Goal: Transaction & Acquisition: Download file/media

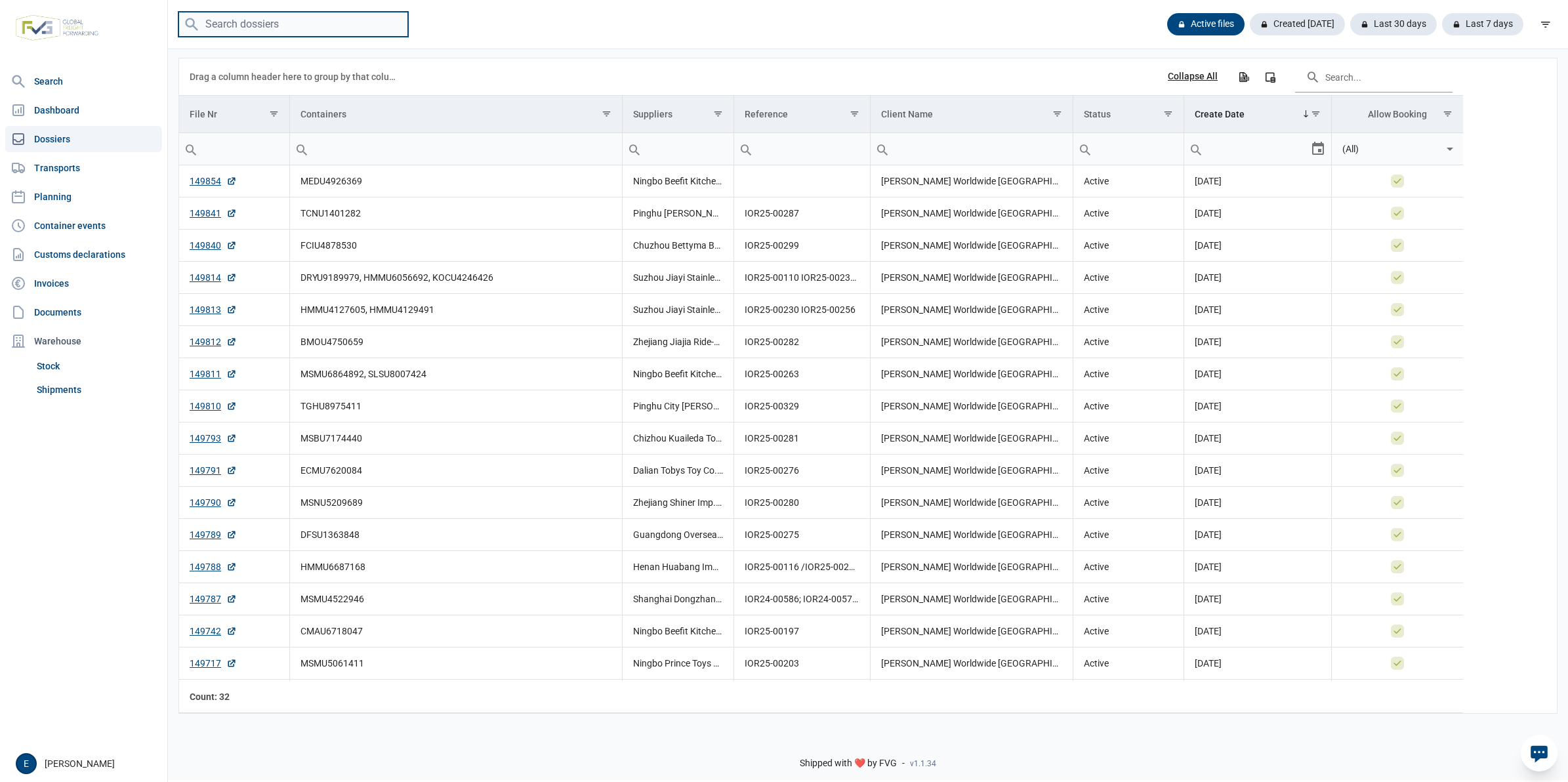
click at [292, 24] on input "search" at bounding box center [293, 24] width 230 height 25
paste input "FFAU2041676"
type input "FFAU2041676"
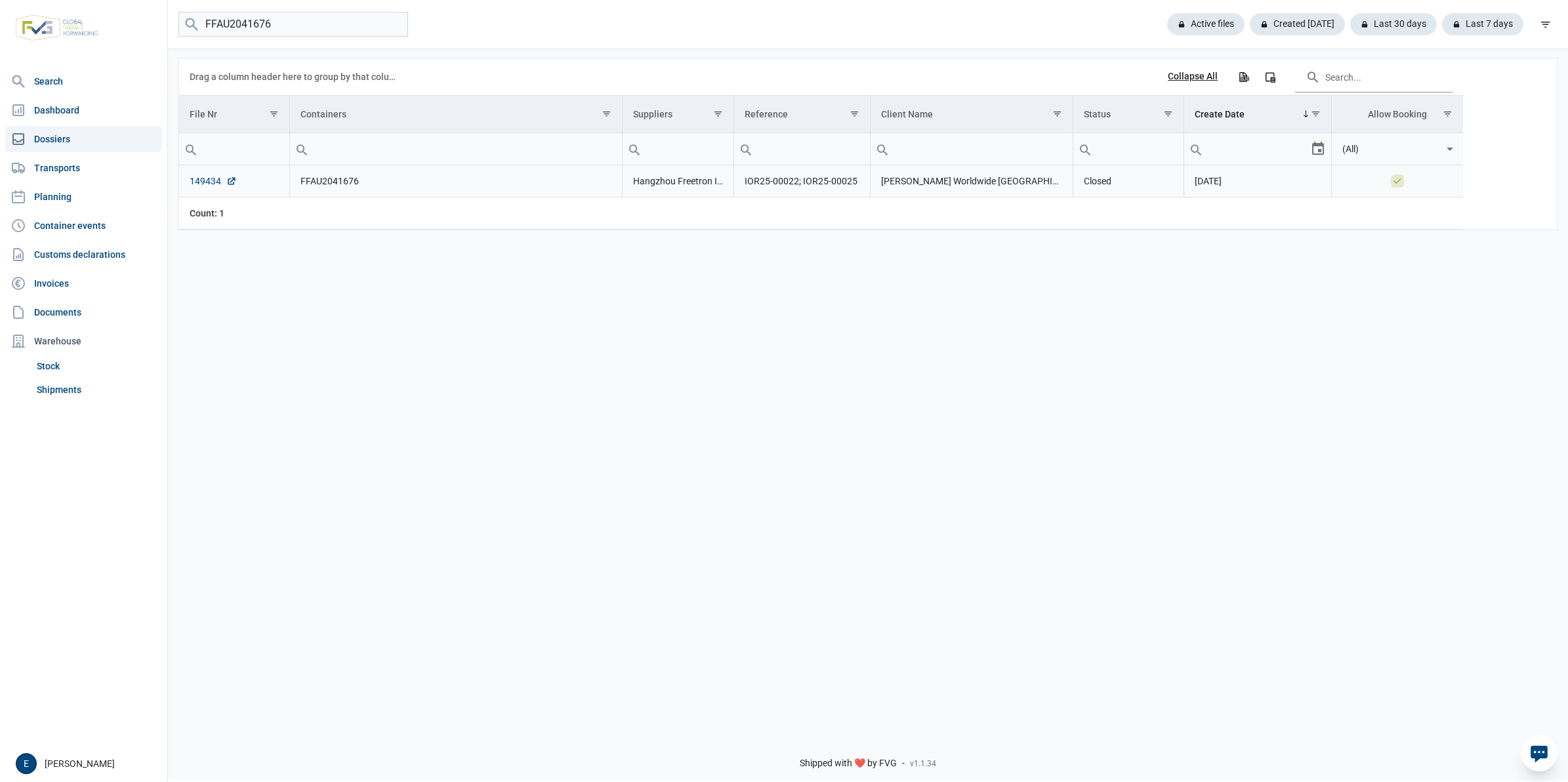
click at [212, 177] on link "149434" at bounding box center [214, 181] width 48 height 13
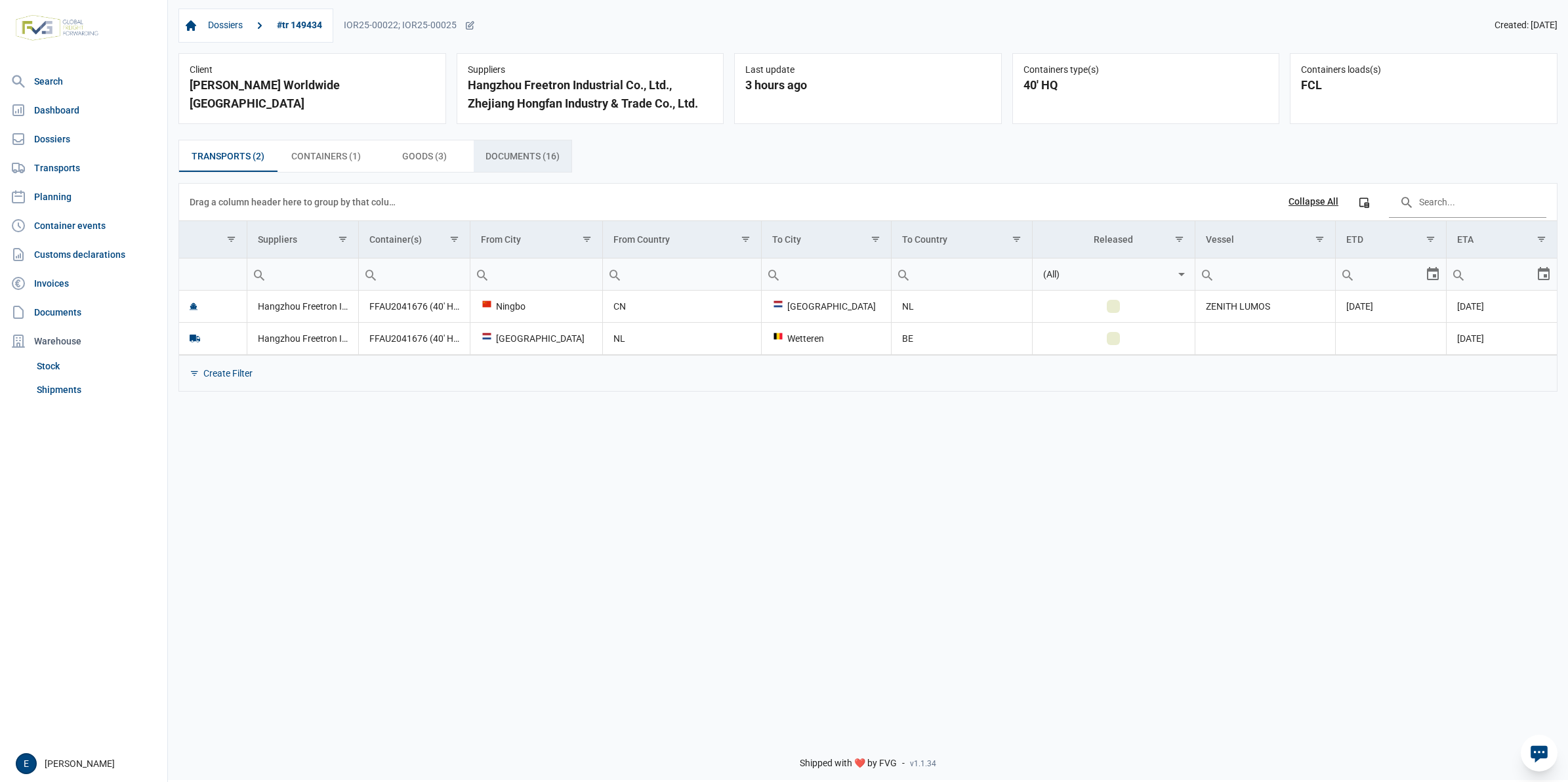
click at [529, 163] on span "Documents (16) Documents (16)" at bounding box center [522, 156] width 74 height 16
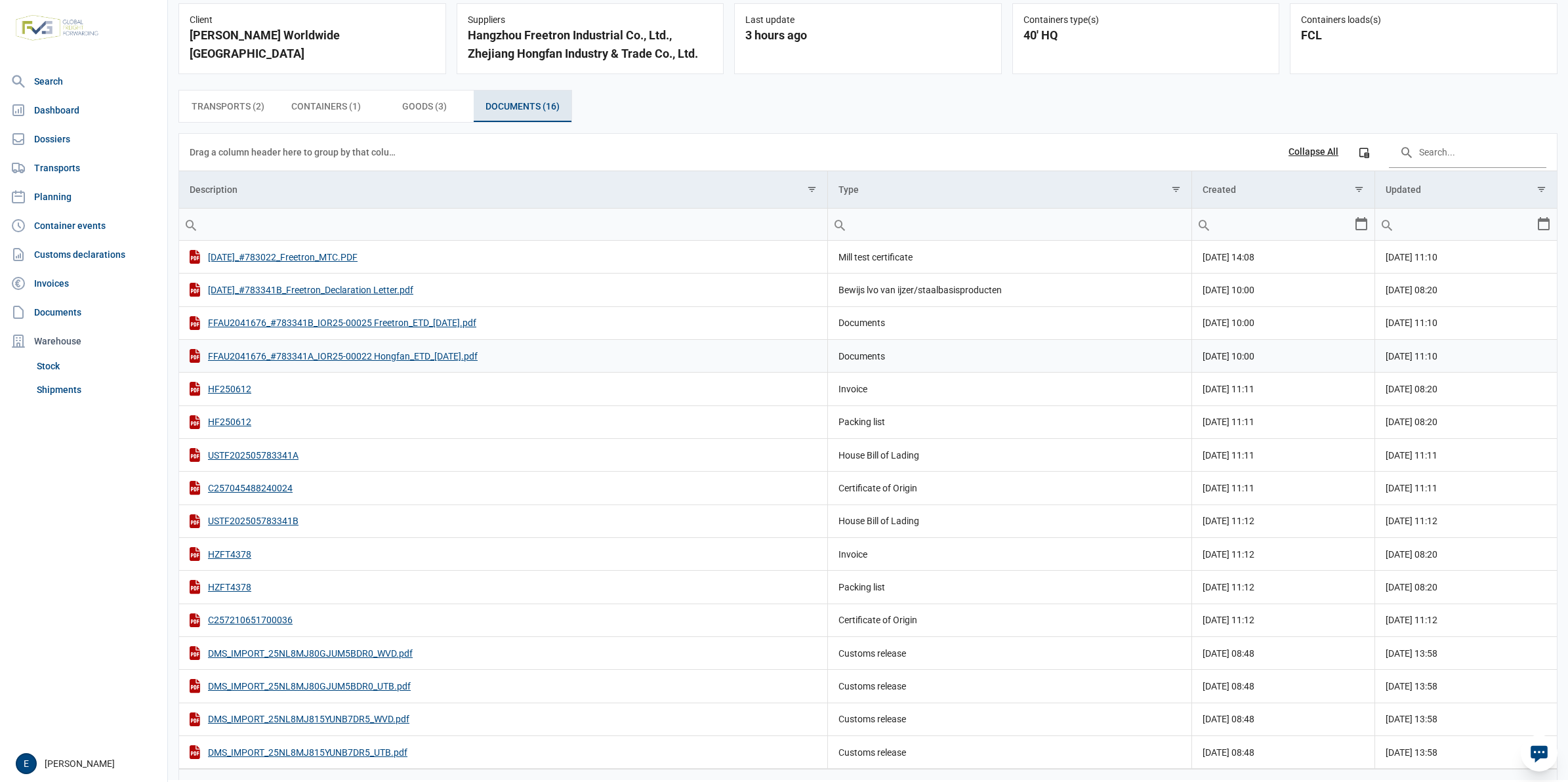
scroll to position [90, 0]
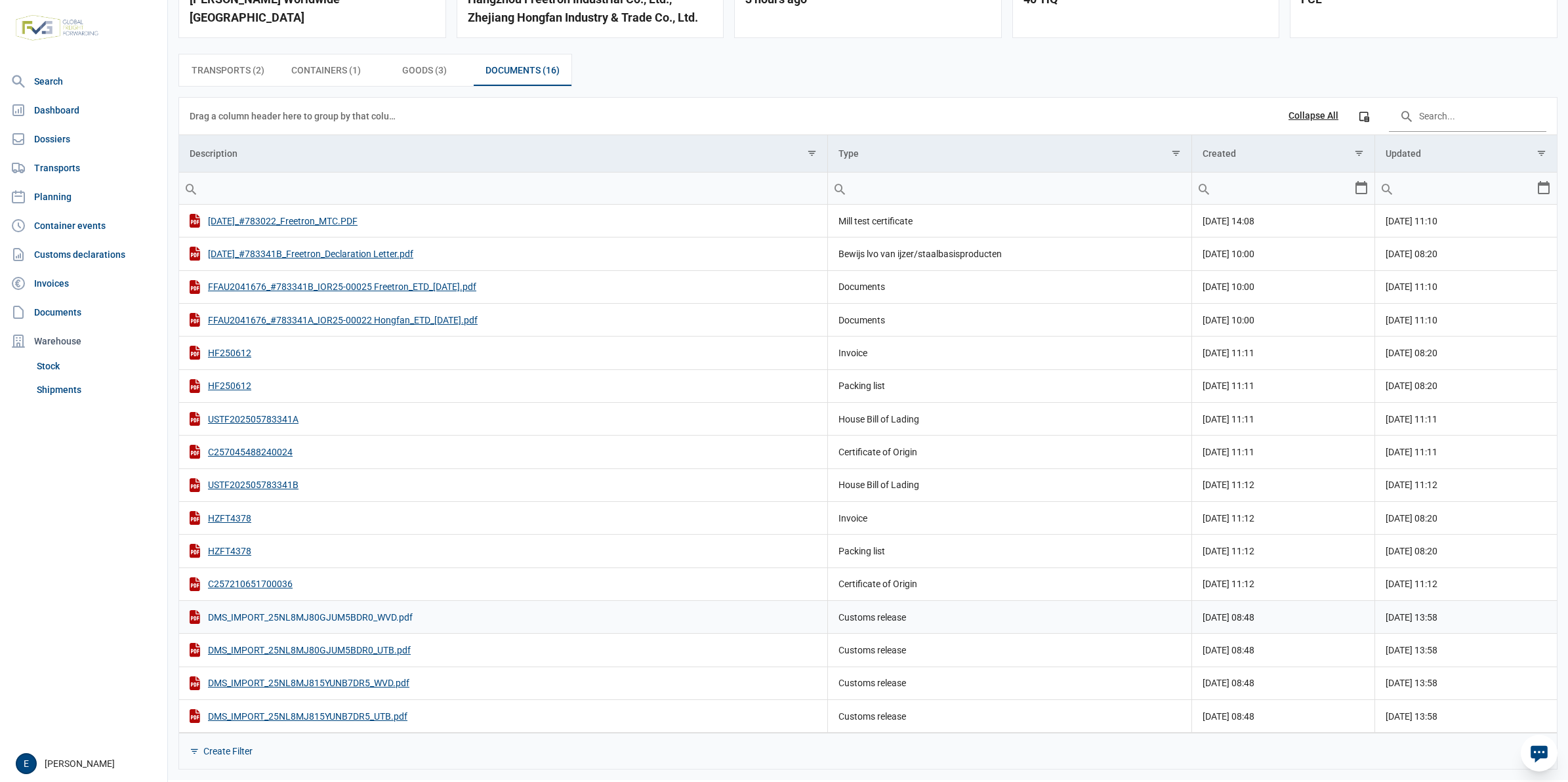
click at [403, 619] on div "DMS_IMPORT_25NL8MJ80GJUM5BDR0_WVD.pdf" at bounding box center [504, 617] width 628 height 14
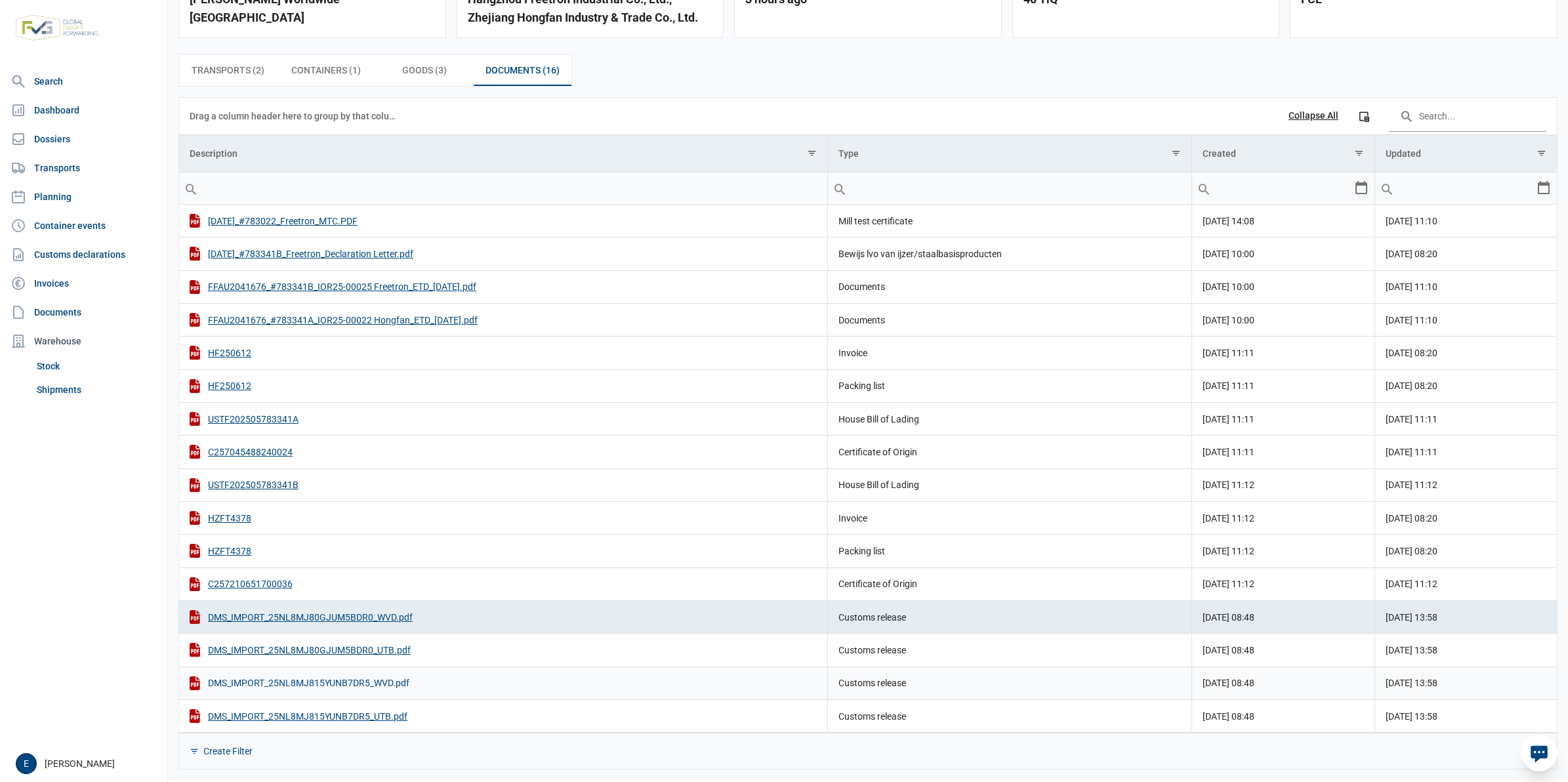
click at [379, 681] on div "DMS_IMPORT_25NL8MJ815YUNB7DR5_WVD.pdf" at bounding box center [504, 683] width 628 height 14
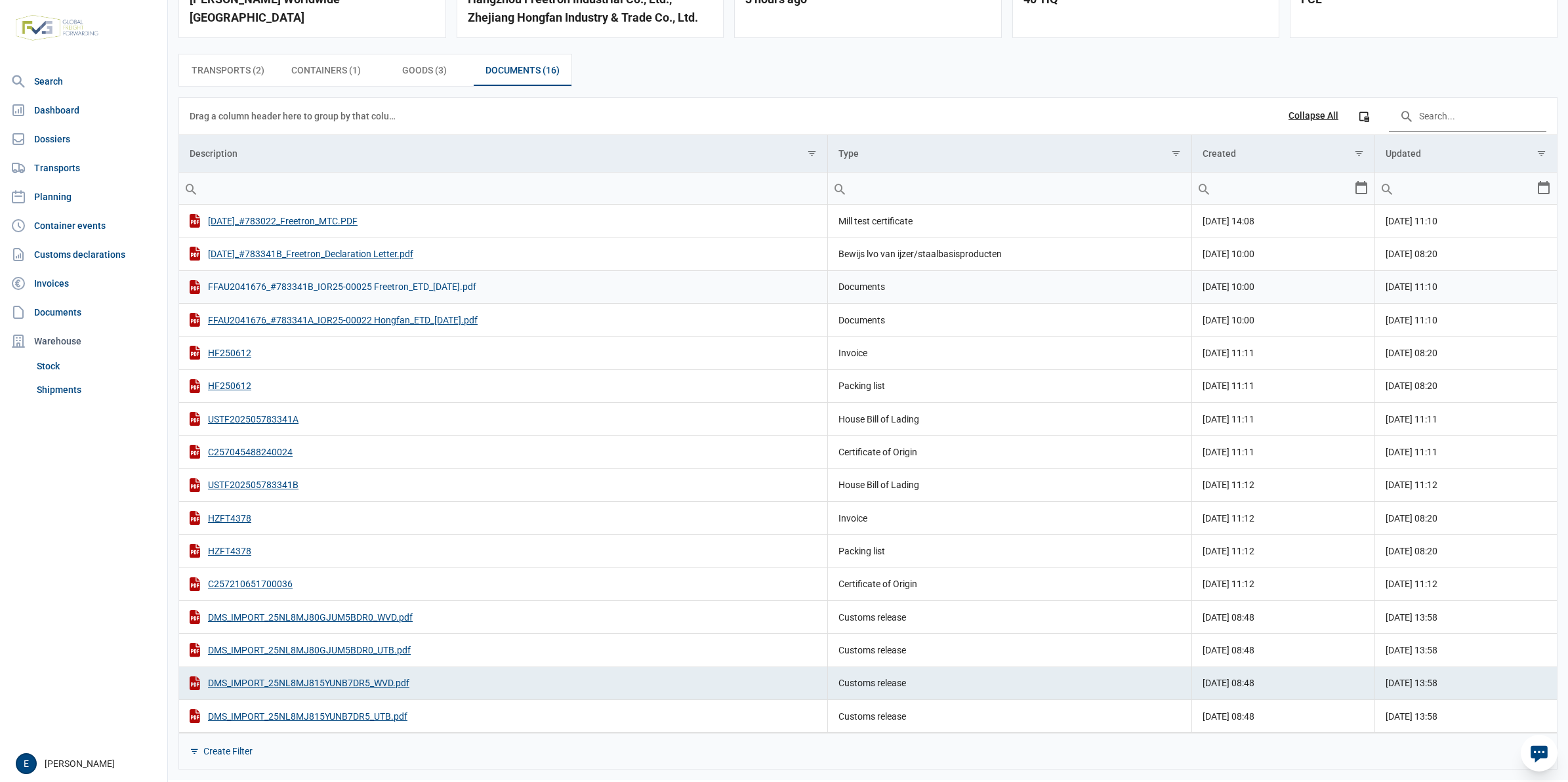
click at [430, 280] on div "FFAU2041676_#783341B_IOR25-00025 Freetron_ETD_[DATE].pdf" at bounding box center [504, 287] width 628 height 14
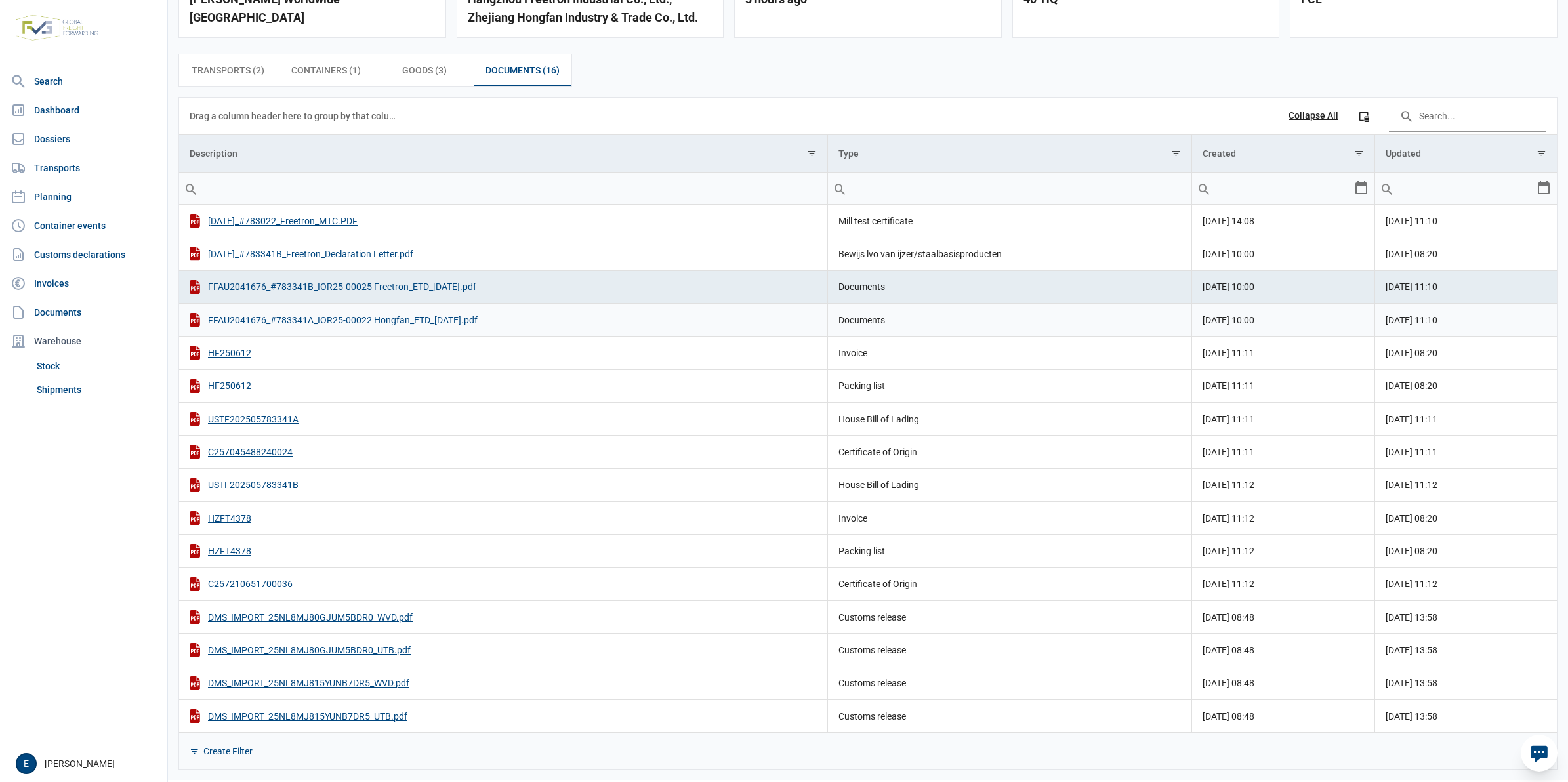
click at [416, 314] on div "FFAU2041676_#783341A_IOR25-00022 Hongfan_ETD_[DATE].pdf" at bounding box center [504, 320] width 628 height 14
